Goal: Task Accomplishment & Management: Manage account settings

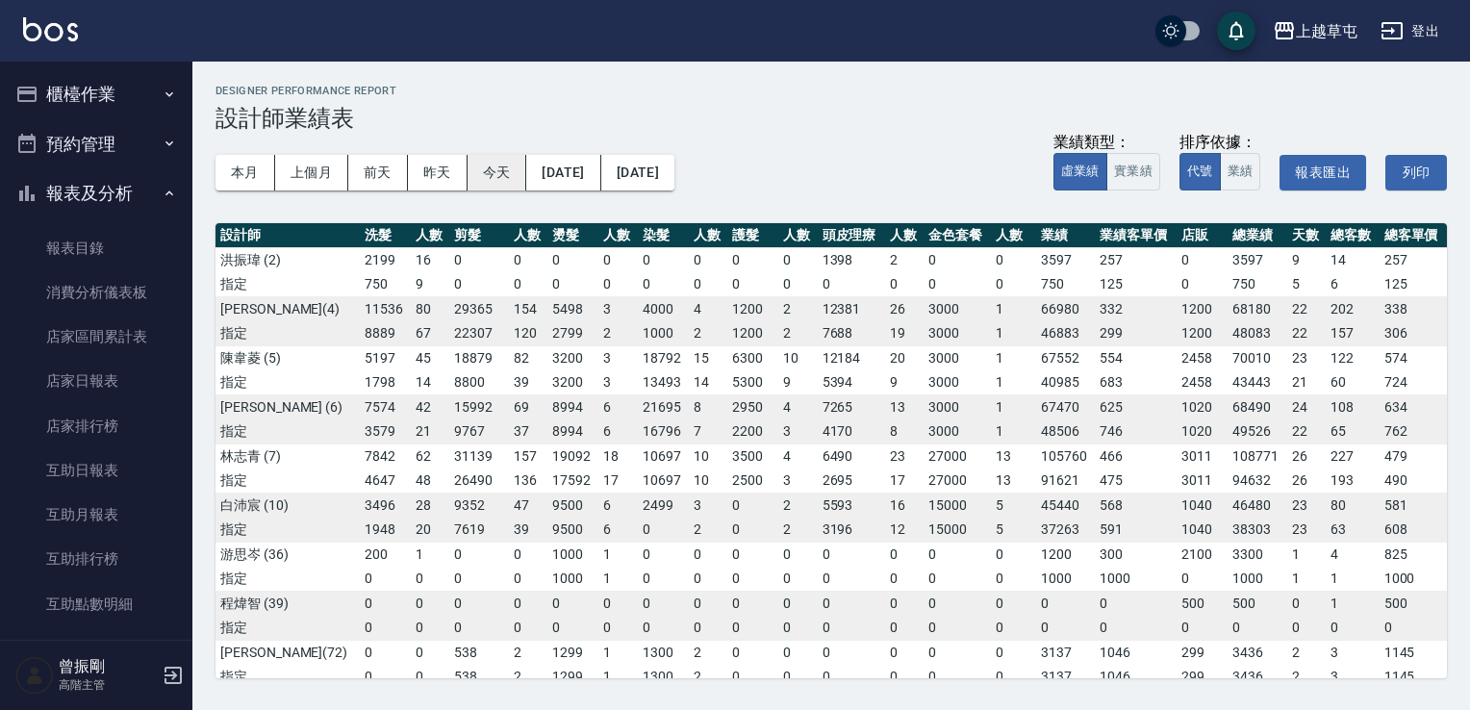
scroll to position [577, 0]
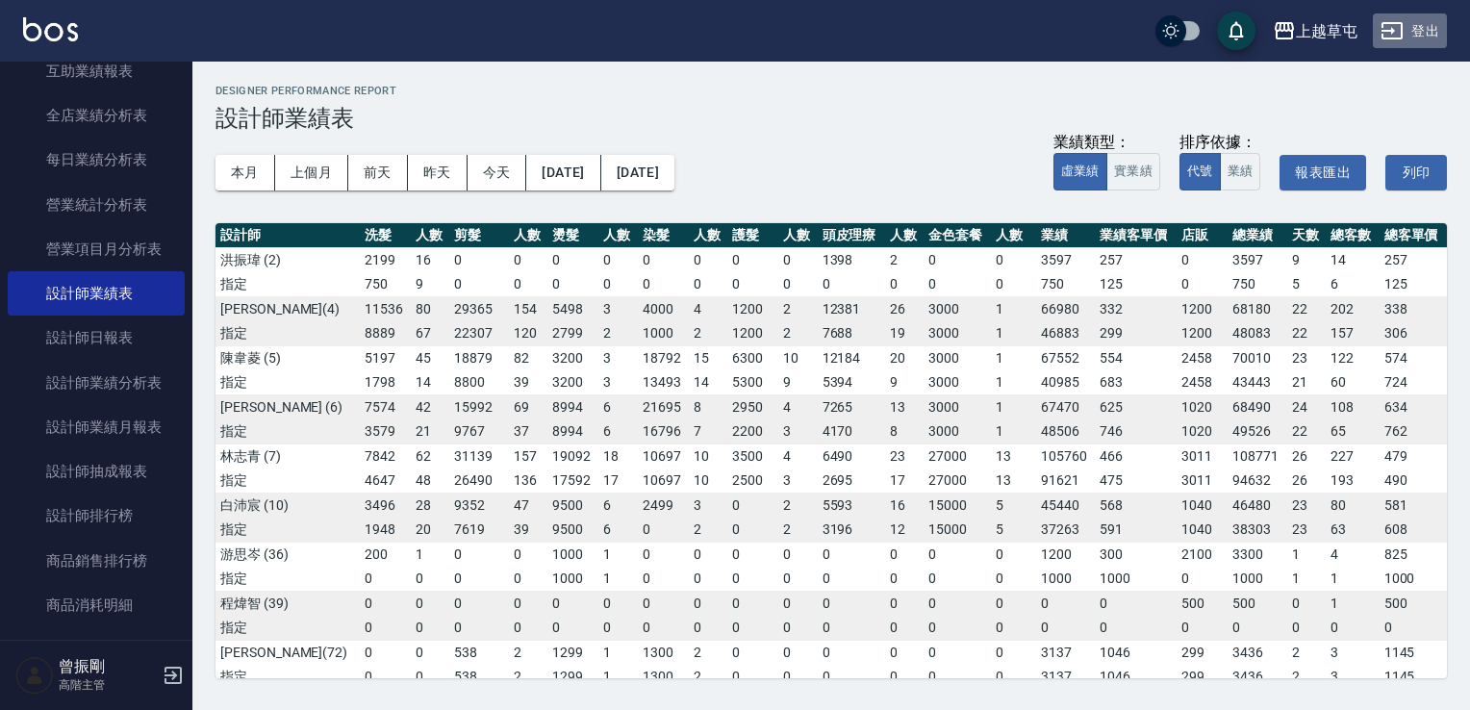
click at [1438, 35] on button "登出" at bounding box center [1409, 31] width 74 height 36
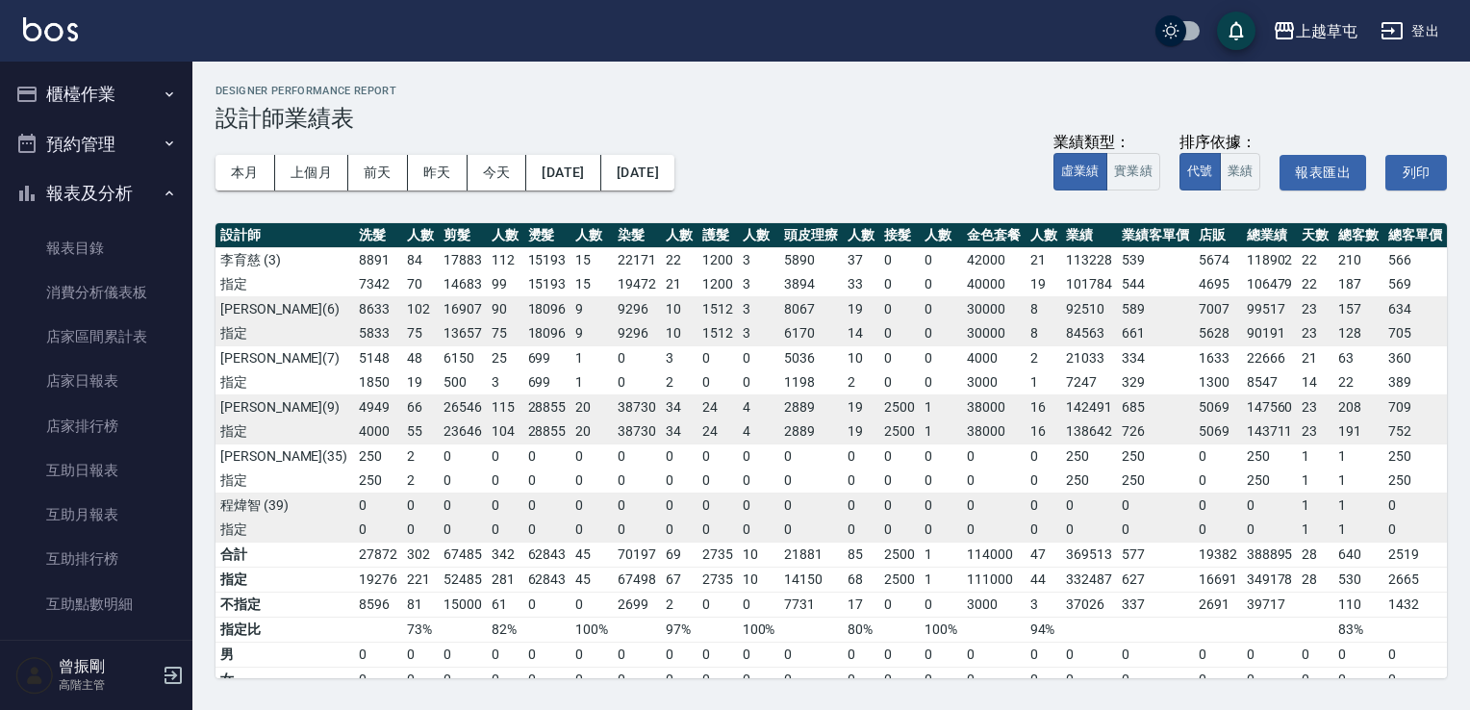
scroll to position [577, 0]
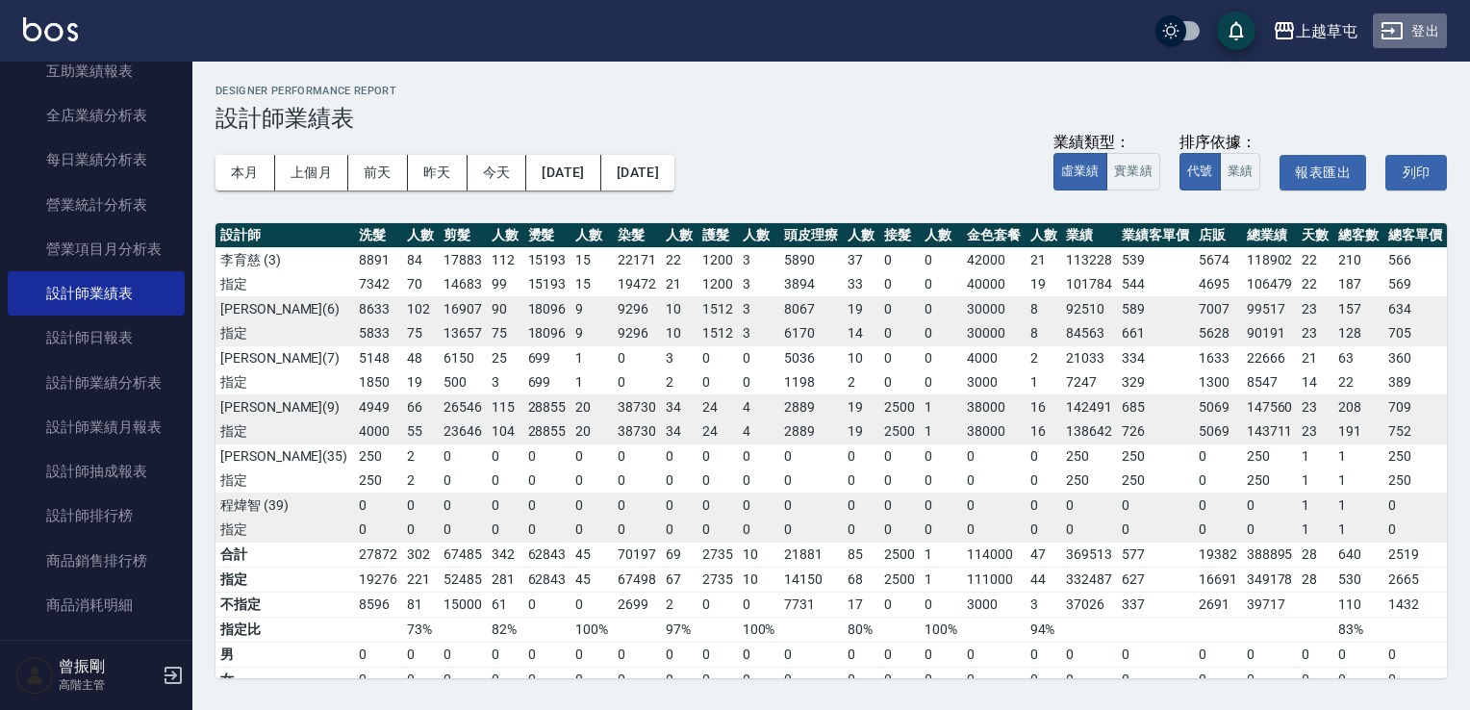
click at [1419, 24] on button "登出" at bounding box center [1409, 31] width 74 height 36
